Goal: Task Accomplishment & Management: Use online tool/utility

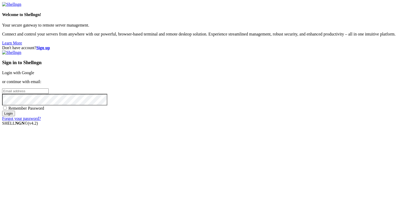
click at [34, 75] on link "Login with Google" at bounding box center [18, 73] width 32 height 4
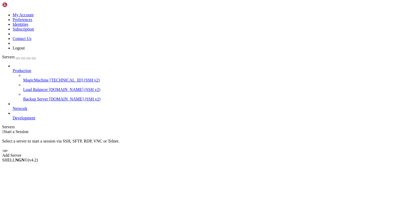
click at [50, 78] on span "[TECHNICAL_ID] (SSH v2)" at bounding box center [75, 80] width 50 height 4
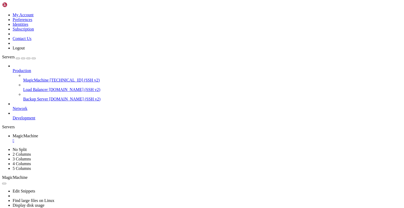
drag, startPoint x: 91, startPoint y: 389, endPoint x: 143, endPoint y: 389, distance: 52.1
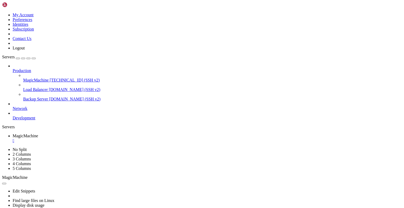
click at [104, 138] on div "" at bounding box center [207, 140] width 389 height 5
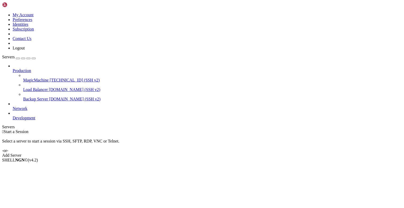
click at [46, 78] on span "MagicMachine" at bounding box center [36, 80] width 26 height 4
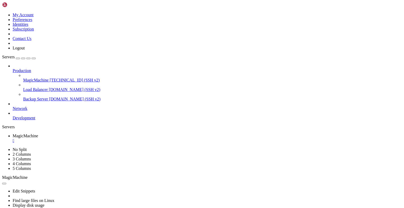
drag, startPoint x: 153, startPoint y: 316, endPoint x: 154, endPoint y: 339, distance: 23.4
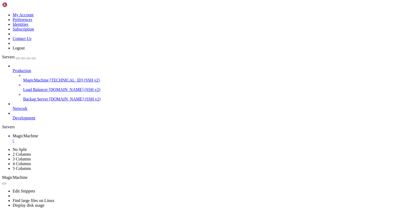
drag, startPoint x: 161, startPoint y: 338, endPoint x: 159, endPoint y: 355, distance: 16.4
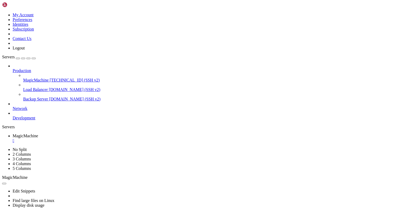
drag, startPoint x: 175, startPoint y: 347, endPoint x: 211, endPoint y: 375, distance: 45.5
